Goal: Transaction & Acquisition: Download file/media

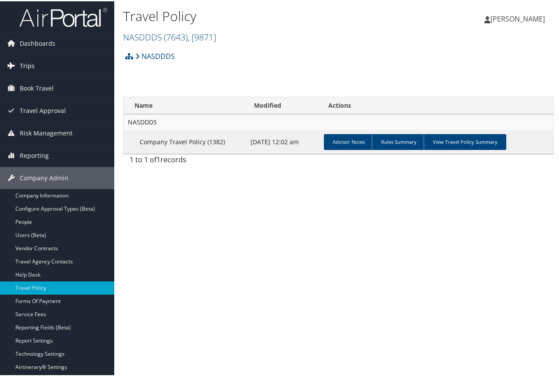
drag, startPoint x: 0, startPoint y: 0, endPoint x: 28, endPoint y: 62, distance: 67.9
click at [24, 62] on span "Trips" at bounding box center [27, 65] width 15 height 22
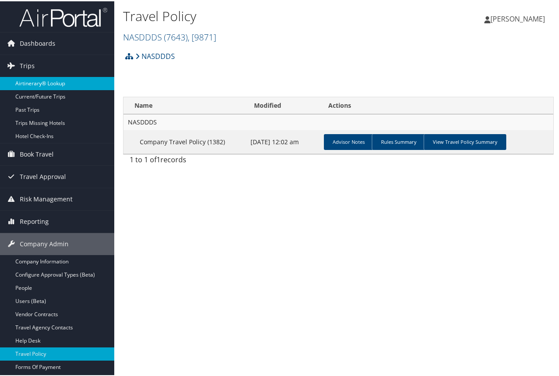
click at [40, 81] on link "Airtinerary® Lookup" at bounding box center [57, 82] width 114 height 13
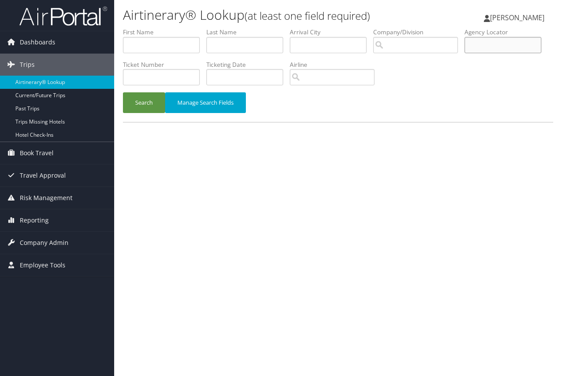
click at [465, 53] on input "text" at bounding box center [503, 45] width 77 height 16
paste input "DL5BG7"
type input "DL5BG7"
click at [147, 101] on button "Search" at bounding box center [144, 102] width 42 height 21
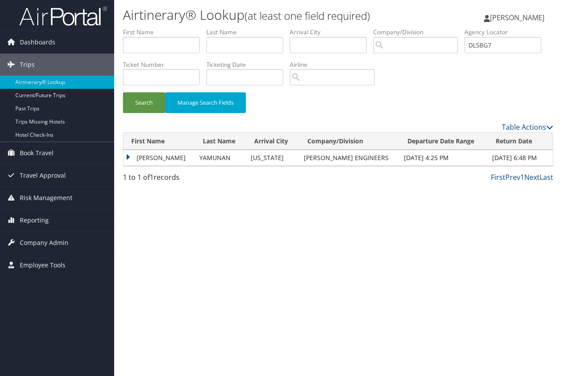
click at [127, 157] on td "SRIHARI" at bounding box center [159, 158] width 72 height 16
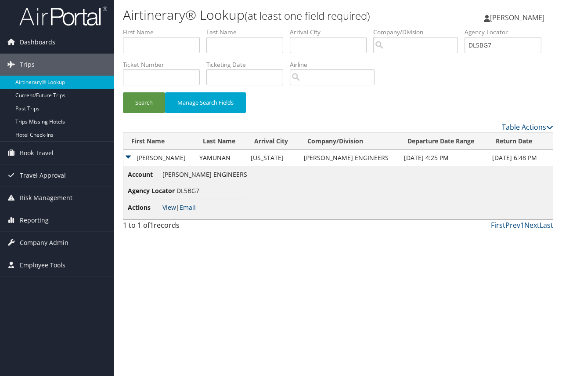
click at [167, 208] on link "View" at bounding box center [170, 207] width 14 height 8
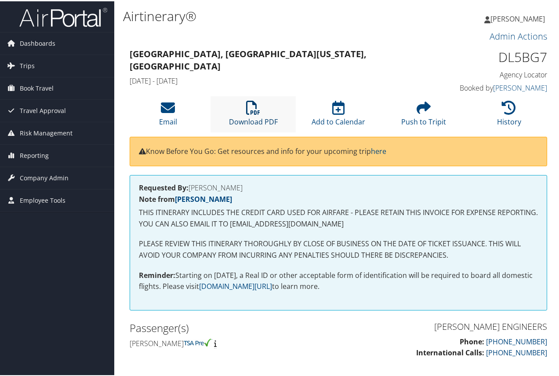
click at [246, 119] on link "Download PDF" at bounding box center [253, 114] width 49 height 21
click at [38, 39] on span "Dashboards" at bounding box center [38, 42] width 36 height 22
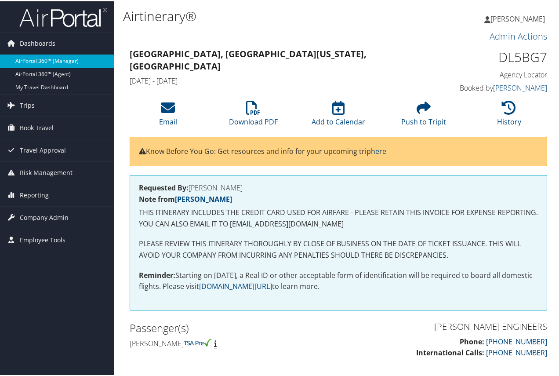
click at [35, 59] on link "AirPortal 360™ (Manager)" at bounding box center [57, 59] width 114 height 13
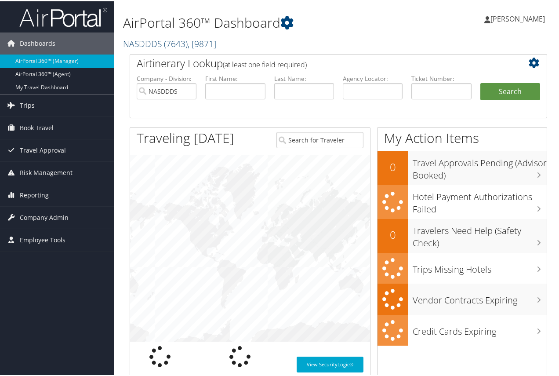
click at [165, 41] on span "( 7643 )" at bounding box center [176, 42] width 24 height 12
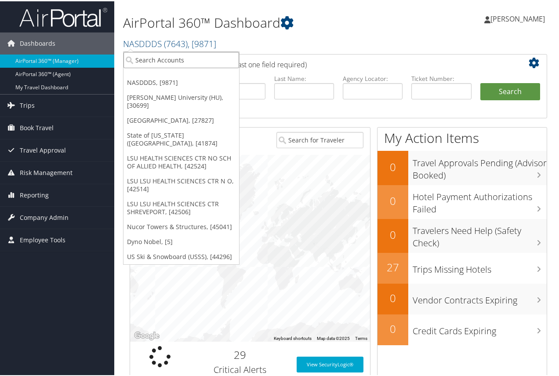
click at [161, 57] on input "search" at bounding box center [181, 59] width 116 height 16
type input "us ski"
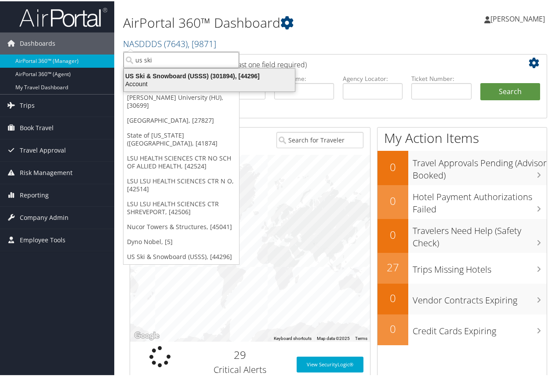
click at [163, 78] on div "US Ski & Snowboard (USSS) (301894), [44296]" at bounding box center [209, 75] width 181 height 8
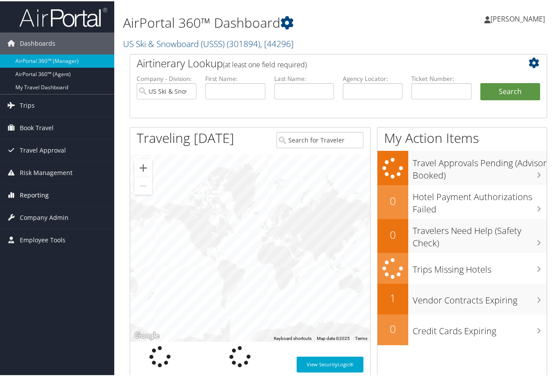
click at [24, 193] on span "Reporting" at bounding box center [34, 194] width 29 height 22
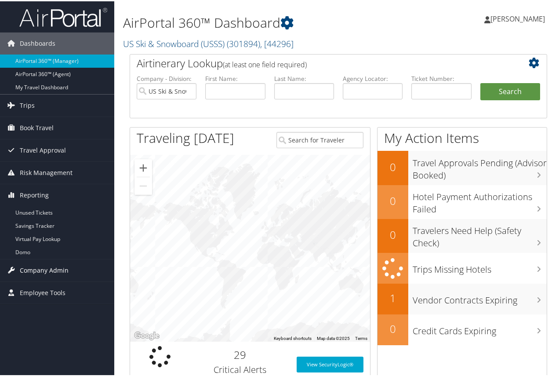
click at [40, 270] on span "Company Admin" at bounding box center [44, 269] width 49 height 22
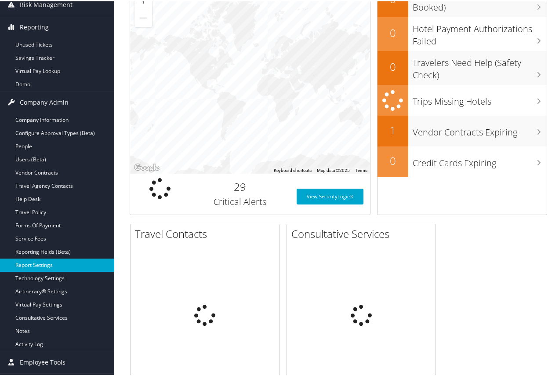
scroll to position [176, 0]
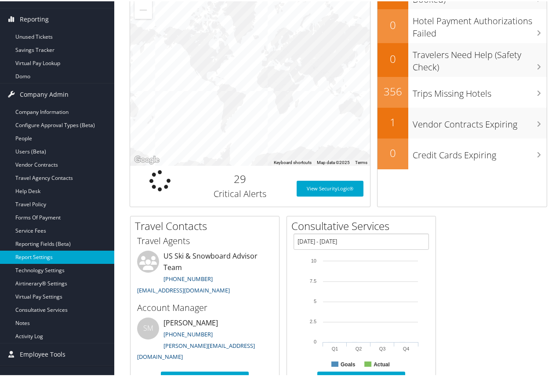
click at [41, 253] on link "Report Settings" at bounding box center [57, 255] width 114 height 13
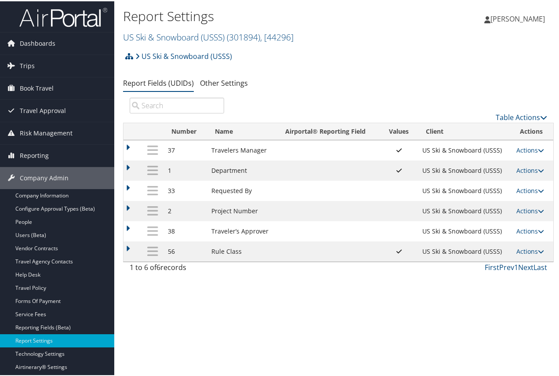
click at [225, 248] on td "Rule Class" at bounding box center [242, 250] width 70 height 20
click at [127, 246] on td at bounding box center [132, 250] width 19 height 20
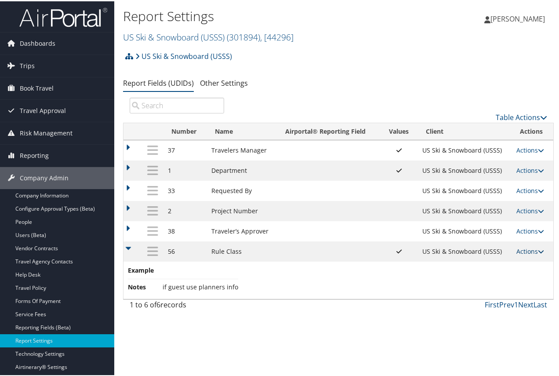
click at [538, 248] on icon at bounding box center [541, 250] width 6 height 6
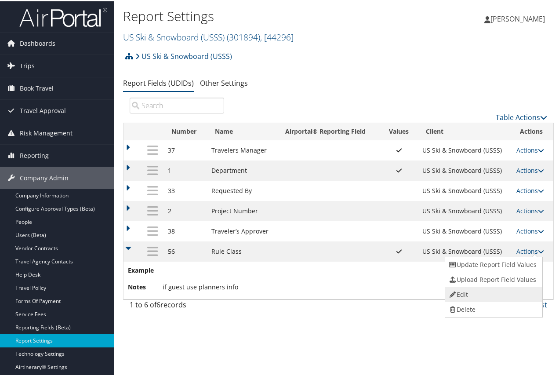
click at [467, 290] on link "Edit" at bounding box center [492, 293] width 95 height 15
select select "both"
select select "profiled"
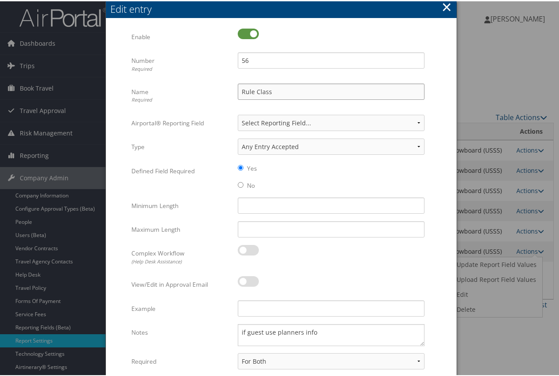
drag, startPoint x: 283, startPoint y: 90, endPoint x: 229, endPoint y: 90, distance: 53.6
click at [227, 88] on div "Name Required Rule Class Multiple values The selected items contain different v…" at bounding box center [281, 97] width 300 height 31
click at [444, 6] on button "×" at bounding box center [447, 6] width 10 height 18
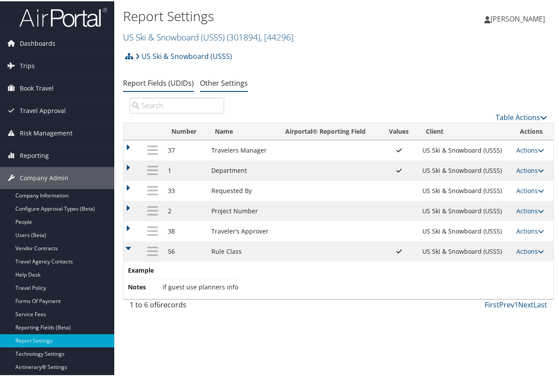
click at [225, 79] on link "Other Settings" at bounding box center [224, 82] width 48 height 10
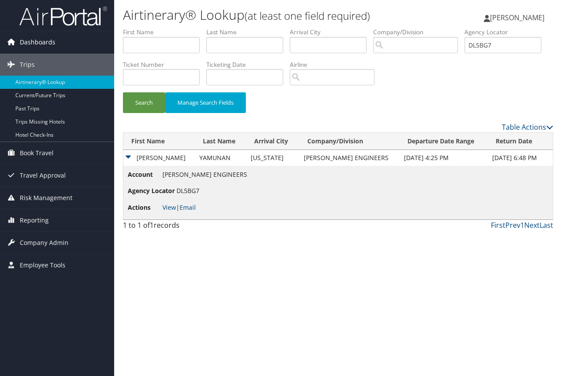
click at [24, 40] on span "Dashboards" at bounding box center [38, 42] width 36 height 22
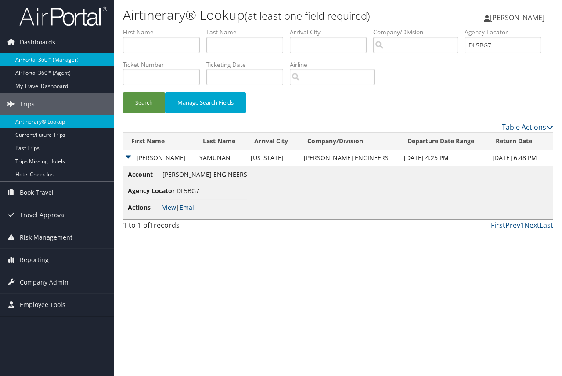
click at [38, 57] on link "AirPortal 360™ (Manager)" at bounding box center [57, 59] width 114 height 13
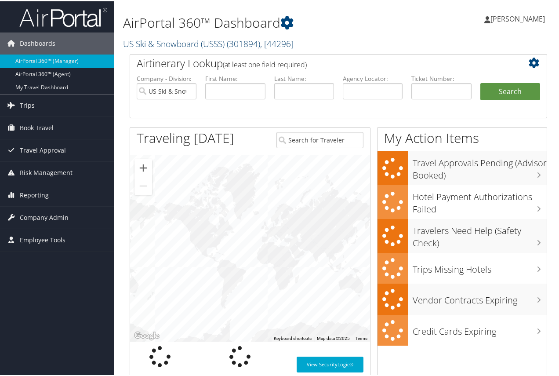
click at [182, 42] on link "US Ski & Snowboard (USSS) ( 301894 ) , [ 44296 ]" at bounding box center [208, 42] width 170 height 12
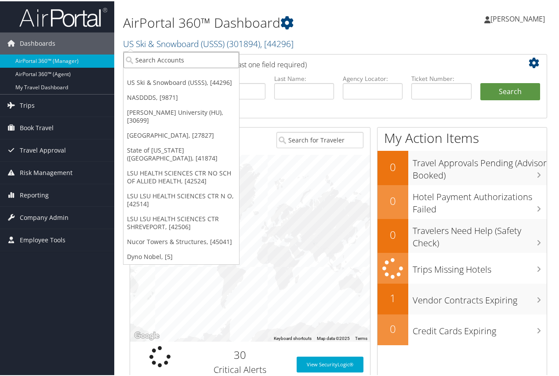
click at [163, 60] on input "search" at bounding box center [181, 59] width 116 height 16
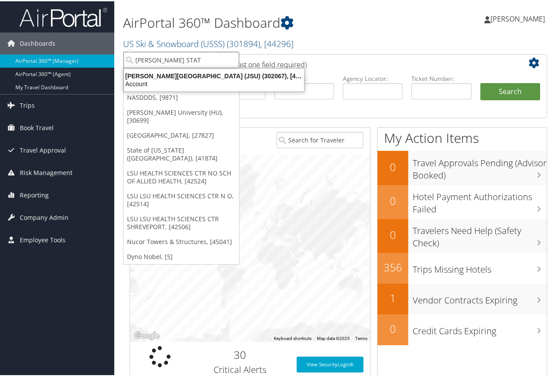
type input "JACKSON STATE"
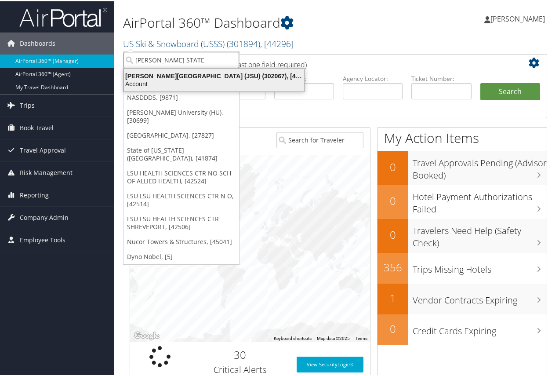
click at [185, 83] on div "Account" at bounding box center [214, 83] width 191 height 8
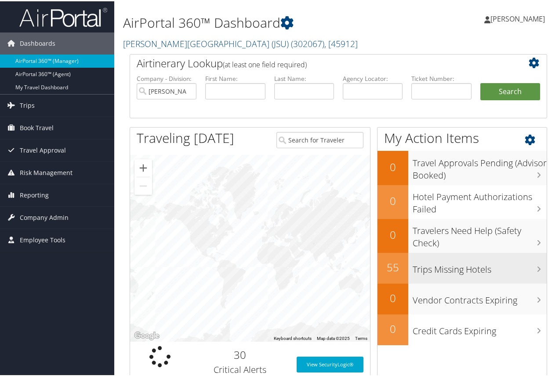
click at [448, 271] on h3 "Trips Missing Hotels" at bounding box center [480, 265] width 134 height 17
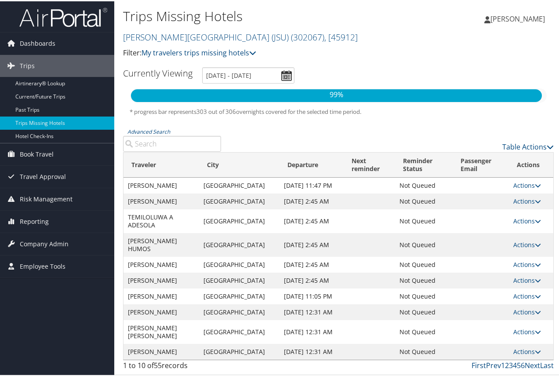
click at [145, 192] on td "CHRISTOPHER R LACKING" at bounding box center [161, 184] width 76 height 16
click at [252, 48] on icon at bounding box center [252, 51] width 7 height 7
click at [284, 126] on div "Table Actions" at bounding box center [394, 138] width 333 height 25
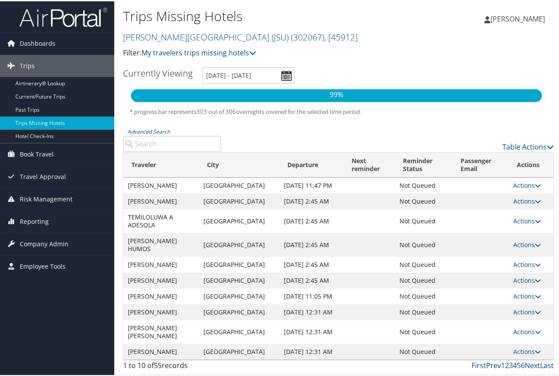
click at [156, 192] on td "PETER GOSHOMI" at bounding box center [161, 200] width 76 height 16
copy td "GOSHOMI"
click at [138, 210] on td "TEMILOLUWA A ADESOLA" at bounding box center [161, 220] width 76 height 24
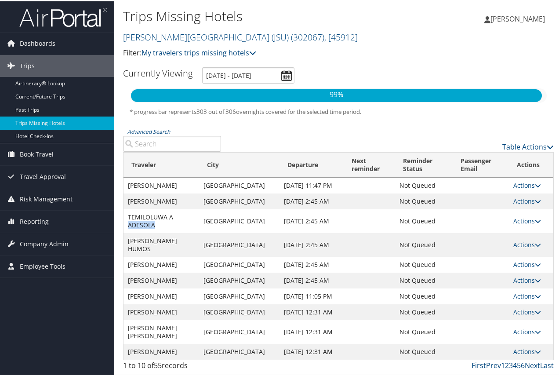
copy td "ADESOLA"
click at [169, 232] on td "ALI ABUEL HUMOS" at bounding box center [161, 244] width 76 height 24
click at [165, 255] on td "MICHAEL BROOKS" at bounding box center [161, 263] width 76 height 16
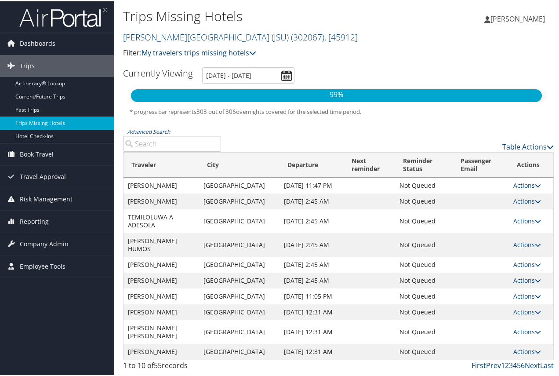
copy td "BROOKS"
click at [167, 271] on td "ALI ABUELHUMOS" at bounding box center [161, 279] width 76 height 16
copy td "ABUELHUMOS"
click at [167, 303] on td "BRITTNI A JOHNSON" at bounding box center [161, 311] width 76 height 16
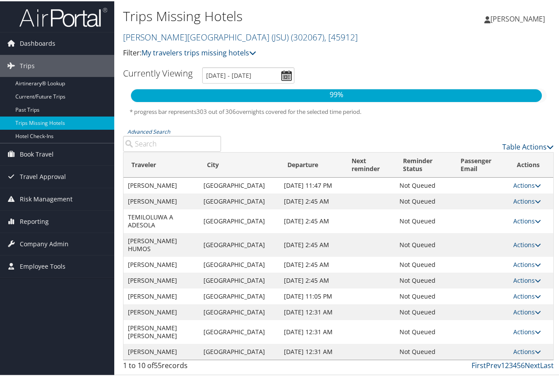
click at [167, 303] on td "BRITTNI A JOHNSON" at bounding box center [161, 311] width 76 height 16
copy td "JOHNSON"
click at [45, 41] on span "Dashboards" at bounding box center [38, 42] width 36 height 22
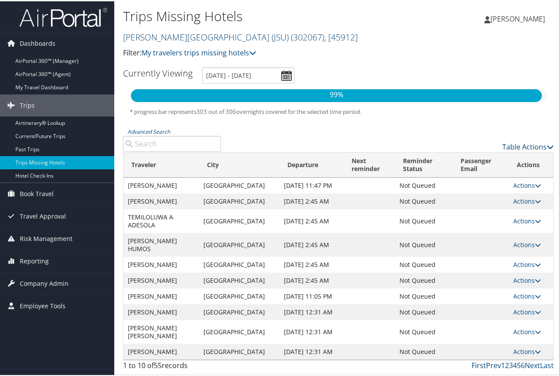
click at [189, 33] on link "Jackson State University (JSU) ( 302067 ) , [ 45912 ]" at bounding box center [240, 36] width 235 height 12
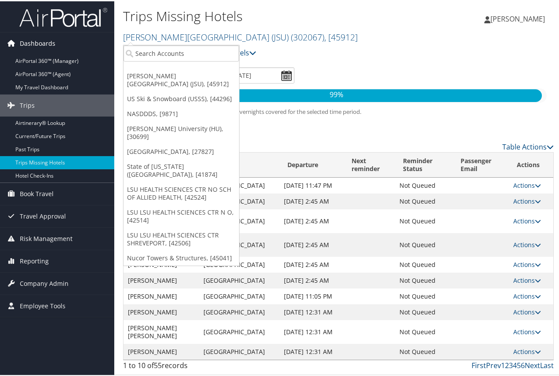
click at [44, 53] on span "Dashboards" at bounding box center [38, 42] width 36 height 22
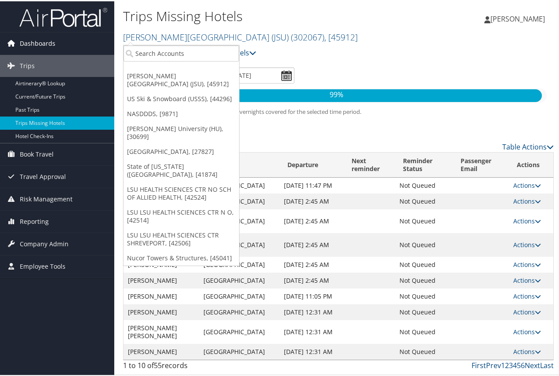
click at [41, 41] on span "Dashboards" at bounding box center [38, 42] width 36 height 22
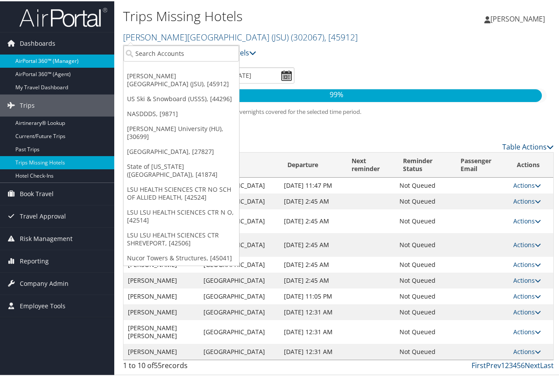
click at [45, 59] on link "AirPortal 360™ (Manager)" at bounding box center [57, 59] width 114 height 13
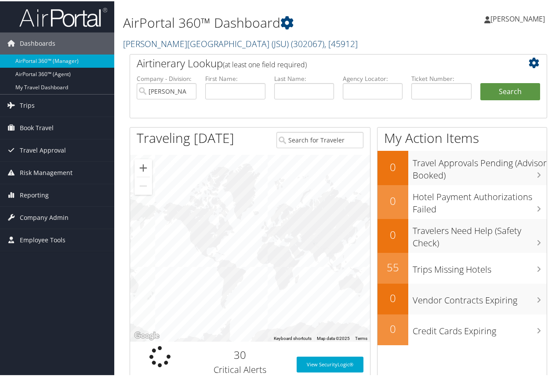
click at [193, 41] on link "[PERSON_NAME][GEOGRAPHIC_DATA] (JSU) ( 302067 ) , [ 45912 ]" at bounding box center [240, 42] width 235 height 12
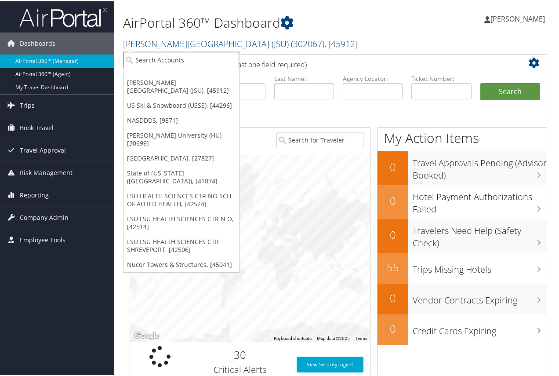
click at [169, 58] on input "search" at bounding box center [181, 59] width 116 height 16
type input "us ski"
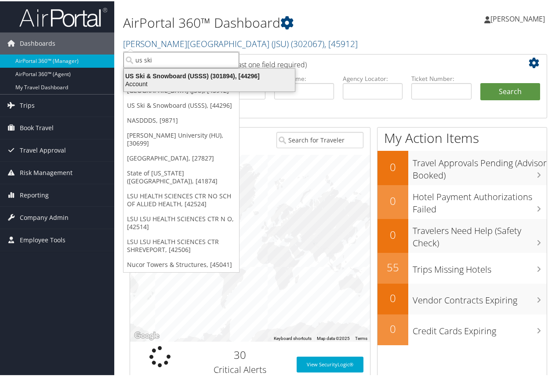
click at [185, 77] on div "US Ski & Snowboard (USSS) (301894), [44296]" at bounding box center [209, 75] width 181 height 8
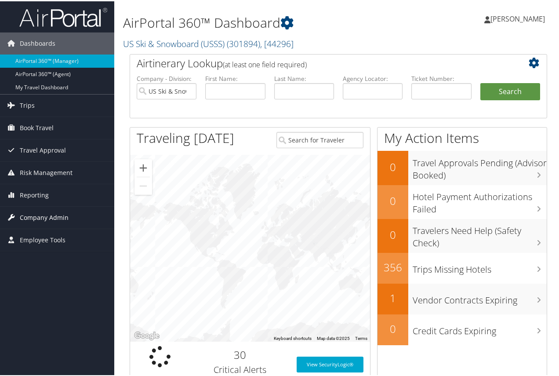
click at [40, 215] on span "Company Admin" at bounding box center [44, 216] width 49 height 22
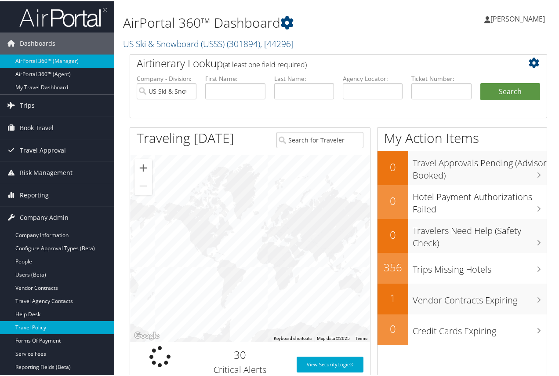
click at [41, 322] on link "Travel Policy" at bounding box center [57, 325] width 114 height 13
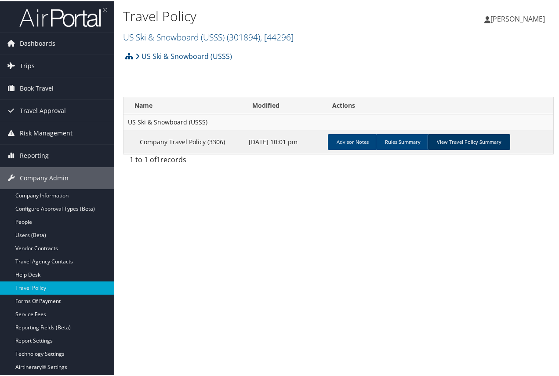
click at [467, 135] on link "View Travel Policy Summary" at bounding box center [468, 141] width 83 height 16
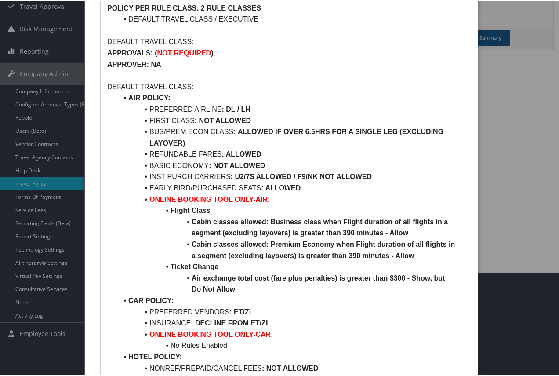
scroll to position [88, 0]
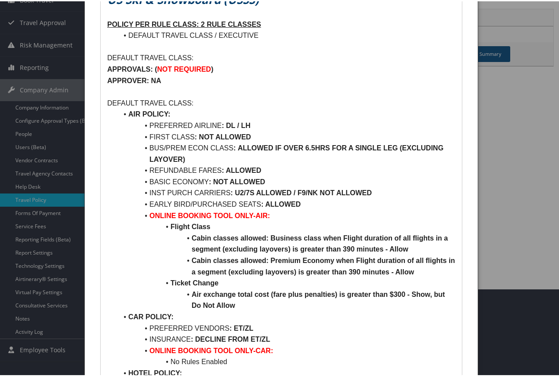
click at [34, 251] on div at bounding box center [281, 188] width 562 height 376
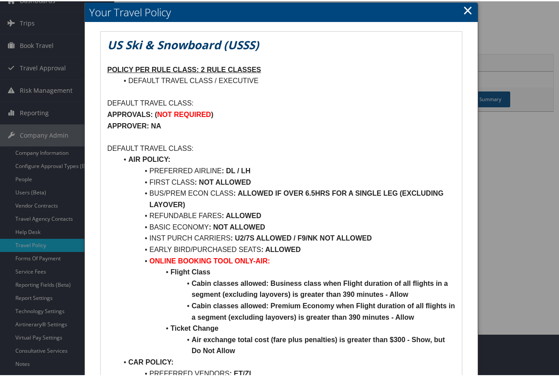
scroll to position [0, 0]
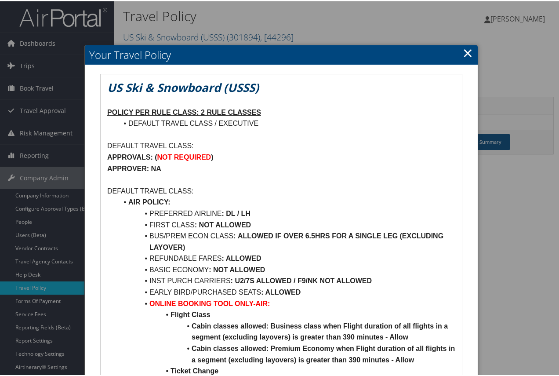
click at [464, 50] on link "×" at bounding box center [468, 52] width 10 height 18
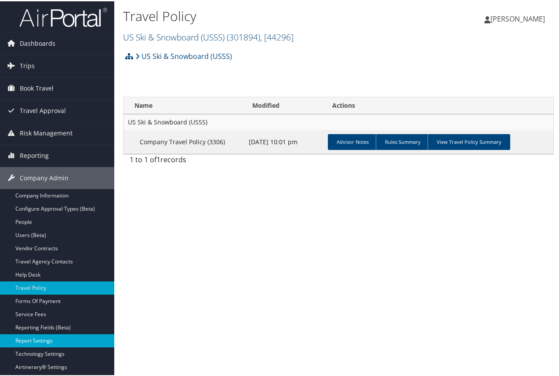
click at [41, 337] on link "Report Settings" at bounding box center [57, 339] width 114 height 13
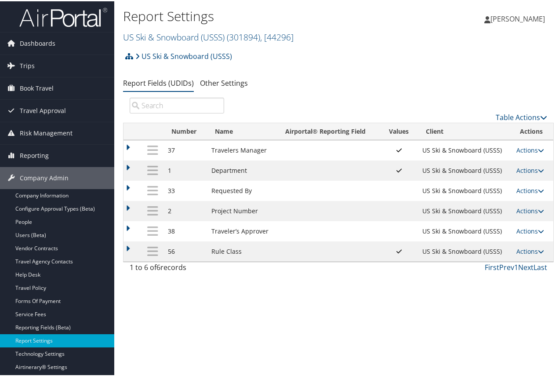
click at [232, 252] on td "Rule Class" at bounding box center [242, 250] width 70 height 20
click at [213, 81] on link "Other Settings" at bounding box center [224, 82] width 48 height 10
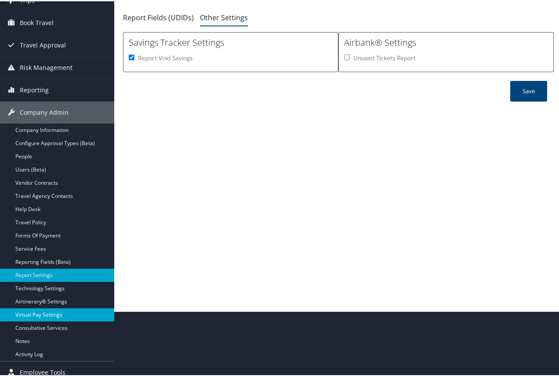
scroll to position [72, 0]
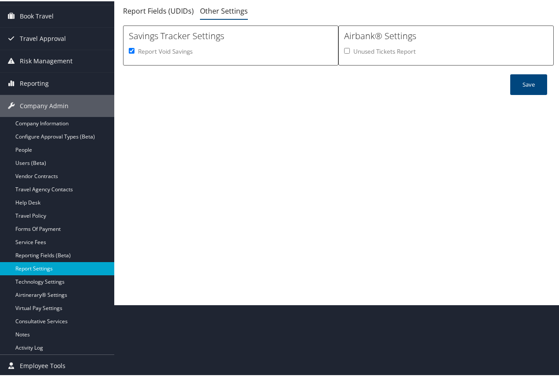
click at [47, 267] on link "Report Settings" at bounding box center [57, 267] width 114 height 13
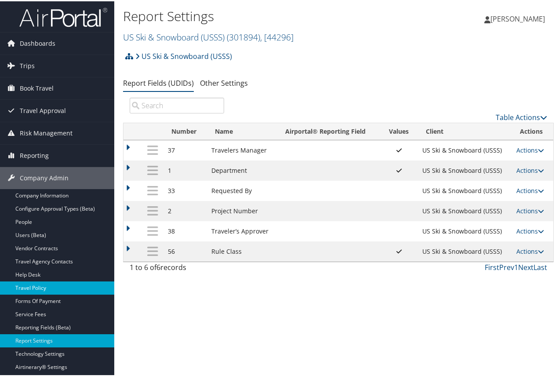
click at [37, 285] on link "Travel Policy" at bounding box center [57, 286] width 114 height 13
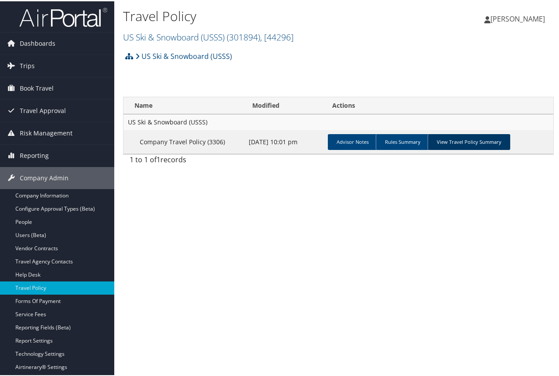
click at [473, 138] on link "View Travel Policy Summary" at bounding box center [468, 141] width 83 height 16
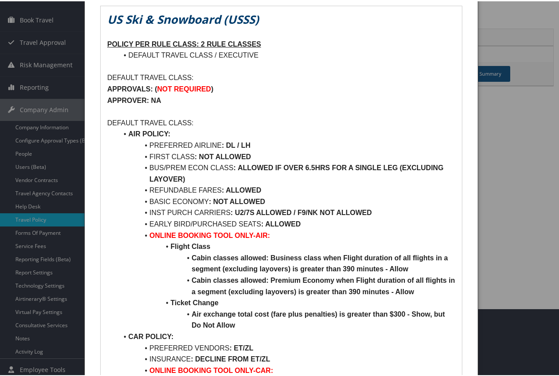
scroll to position [44, 0]
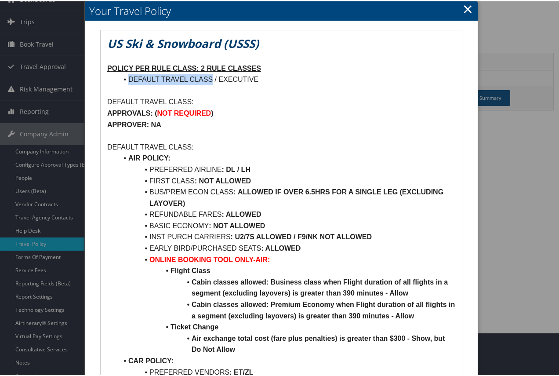
drag, startPoint x: 212, startPoint y: 78, endPoint x: 130, endPoint y: 79, distance: 81.7
click at [130, 79] on li "DEFAULT TRAVEL CLASS / EXECUTIVE" at bounding box center [286, 77] width 337 height 11
click at [261, 106] on p "APPROVALS: ( NOT REQUIRED )" at bounding box center [281, 111] width 348 height 11
drag, startPoint x: 261, startPoint y: 211, endPoint x: 233, endPoint y: 212, distance: 27.3
click at [233, 212] on strong ": ALLOWED" at bounding box center [241, 212] width 40 height 7
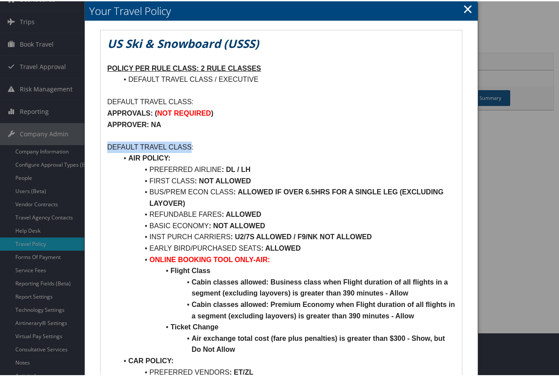
drag, startPoint x: 192, startPoint y: 144, endPoint x: 108, endPoint y: 141, distance: 84.4
click at [108, 141] on p "DEFAULT TRAVEL CLASS:" at bounding box center [281, 145] width 348 height 11
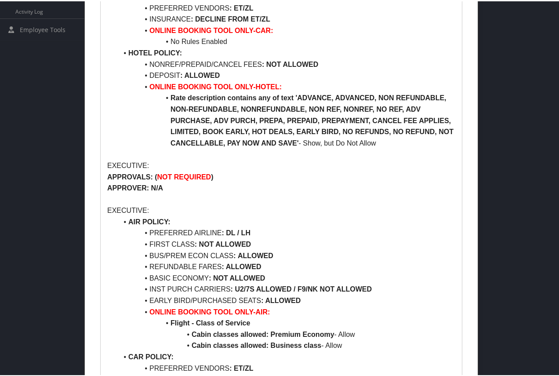
scroll to position [439, 0]
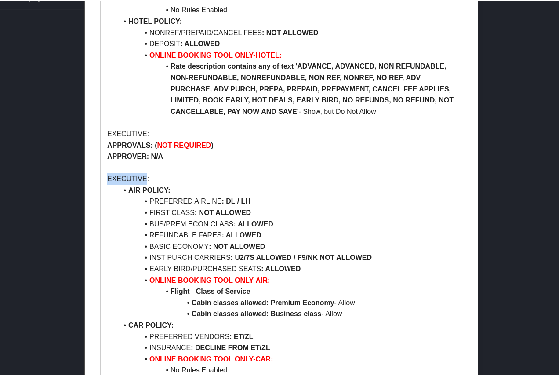
drag, startPoint x: 145, startPoint y: 177, endPoint x: 103, endPoint y: 180, distance: 42.3
click at [103, 180] on div "US Ski & Snowboard (USSS) POLICY PER RULE CLASS: 2 RULE CLASSES DEFAULT TRAVEL …" at bounding box center [281, 91] width 361 height 915
copy p "EXECUTIVE"
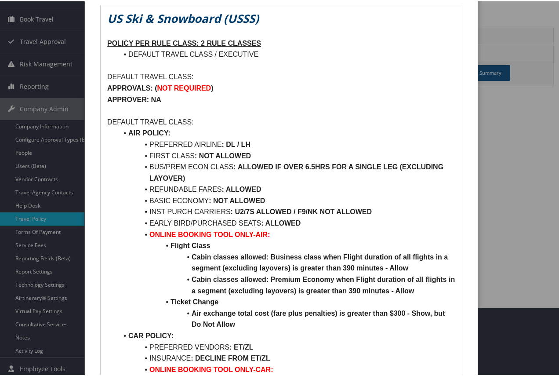
scroll to position [0, 0]
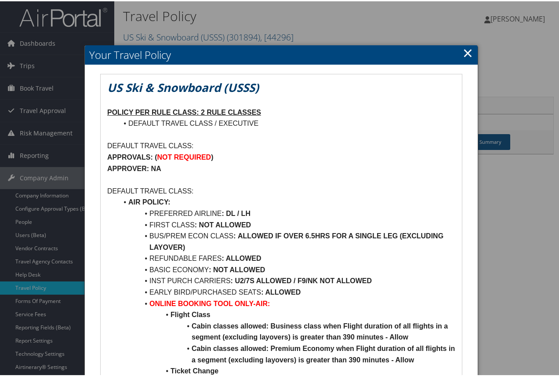
click at [463, 53] on link "×" at bounding box center [468, 52] width 10 height 18
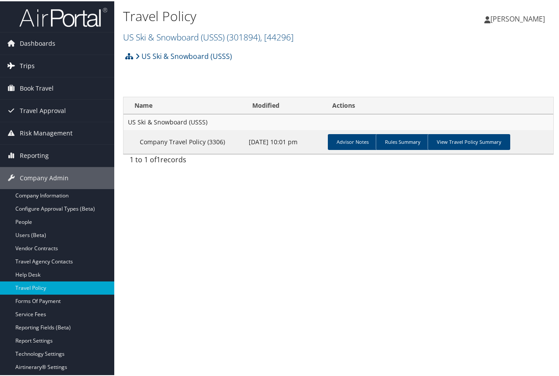
click at [24, 66] on span "Trips" at bounding box center [27, 65] width 15 height 22
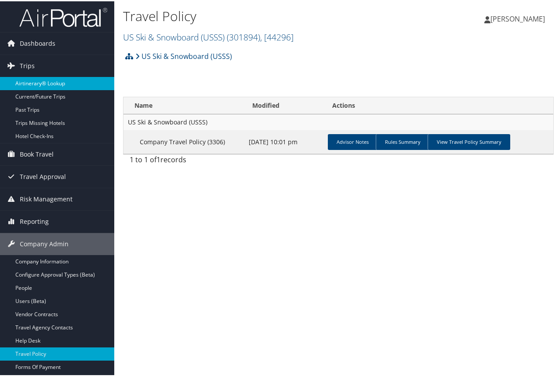
click at [40, 82] on link "Airtinerary® Lookup" at bounding box center [57, 82] width 114 height 13
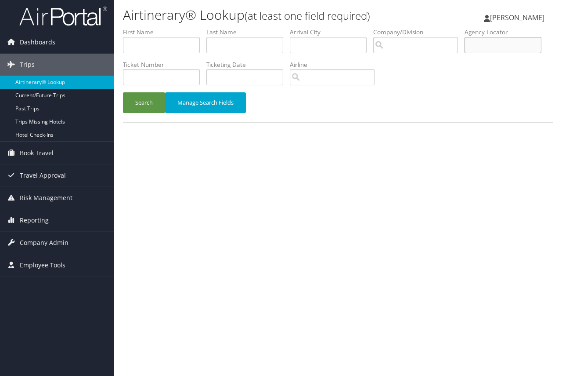
click at [465, 53] on input "text" at bounding box center [503, 45] width 77 height 16
paste input "CWWXR8"
type input "CWWXR8"
click at [149, 96] on button "Search" at bounding box center [144, 102] width 42 height 21
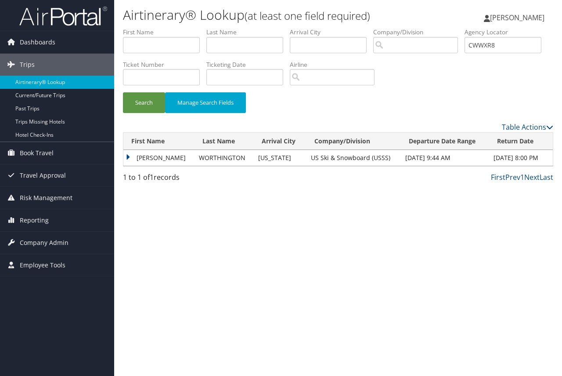
click at [127, 155] on td "TRISHA JEAN" at bounding box center [158, 158] width 71 height 16
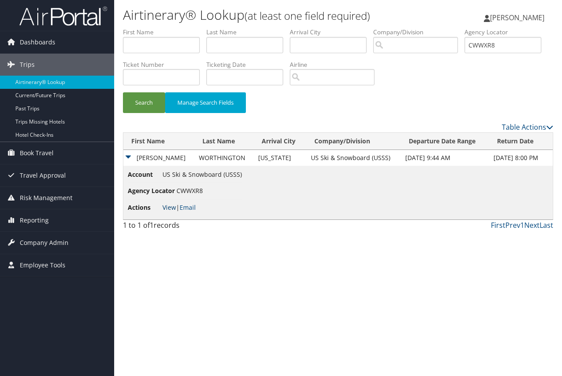
click at [170, 210] on link "View" at bounding box center [170, 207] width 14 height 8
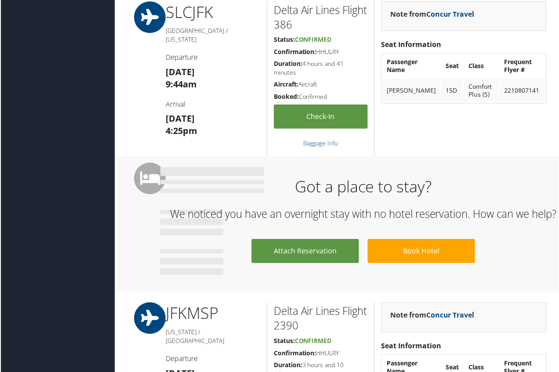
scroll to position [14, 0]
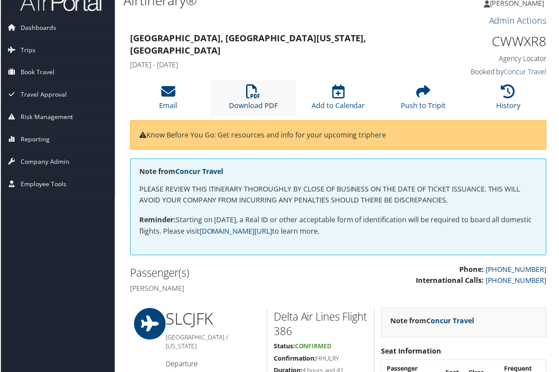
click at [254, 104] on link "Download PDF" at bounding box center [253, 100] width 49 height 21
